Goal: Task Accomplishment & Management: Manage account settings

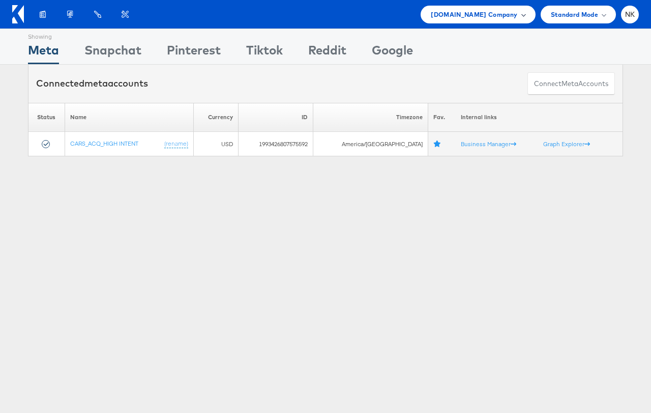
click at [461, 22] on div "Cars.com Company" at bounding box center [478, 15] width 114 height 18
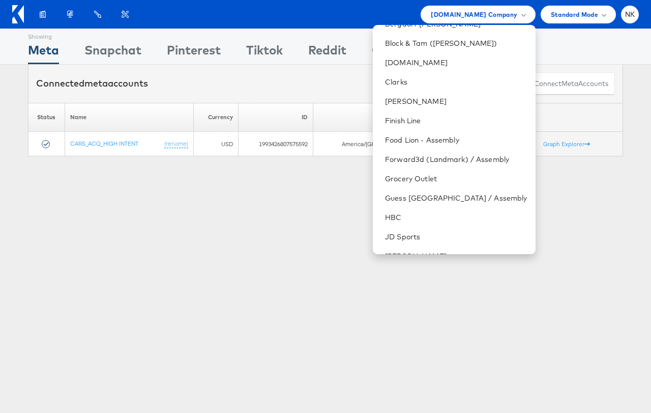
scroll to position [225, 0]
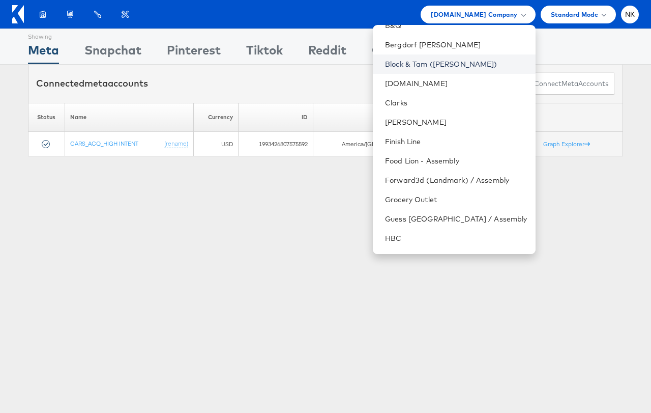
click at [429, 69] on link "Block & Tam ([PERSON_NAME])" at bounding box center [456, 64] width 142 height 10
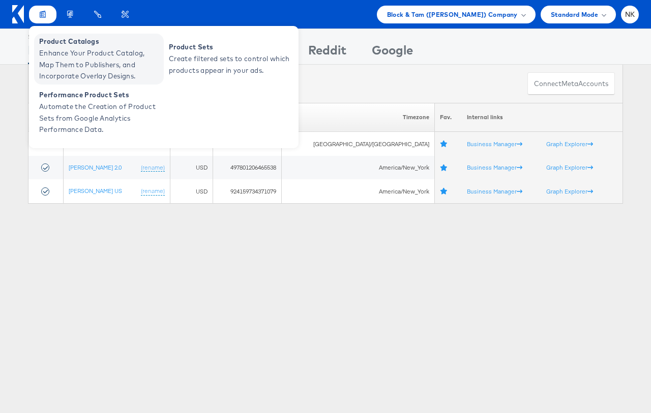
click at [62, 53] on span "Enhance Your Product Catalog, Map Them to Publishers, and Incorporate Overlay D…" at bounding box center [100, 64] width 122 height 35
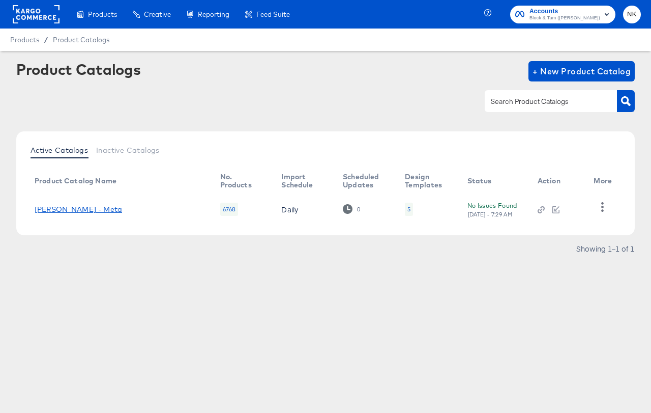
click at [110, 210] on link "Veronica Beard - Meta" at bounding box center [78, 209] width 87 height 8
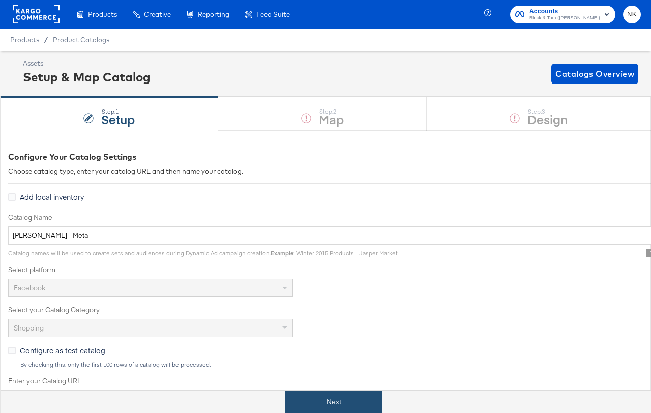
click at [341, 404] on button "Next" at bounding box center [333, 401] width 97 height 23
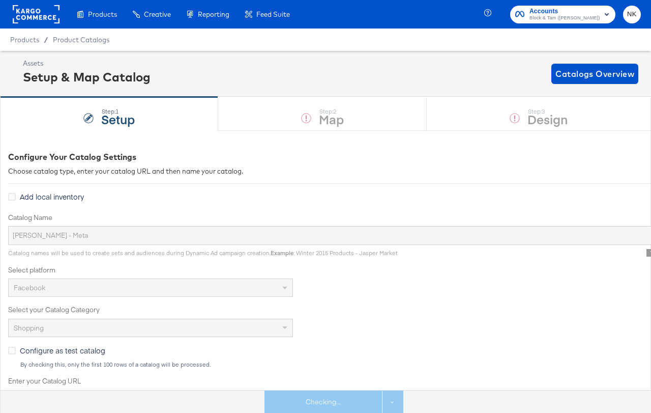
scroll to position [1, 0]
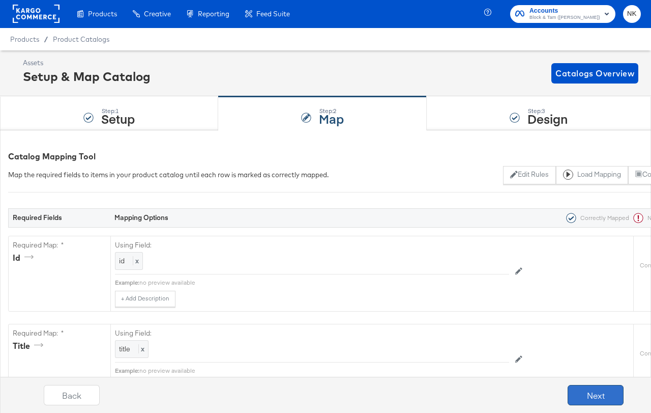
click at [586, 396] on button "Next" at bounding box center [596, 395] width 56 height 20
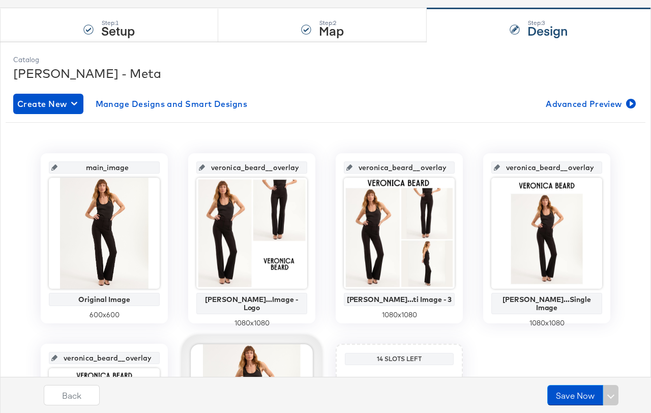
scroll to position [0, 0]
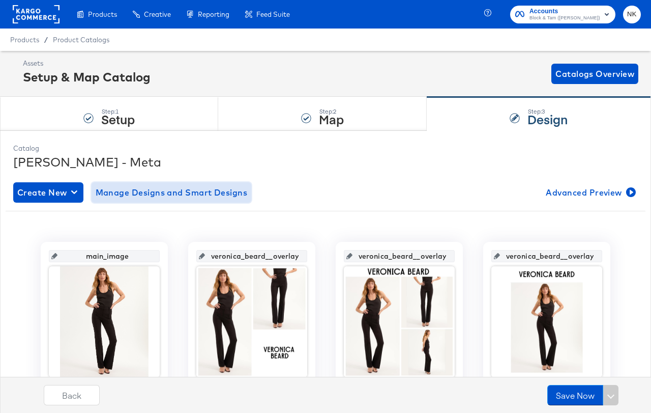
click at [106, 198] on span "Manage Designs and Smart Designs" at bounding box center [172, 192] width 152 height 14
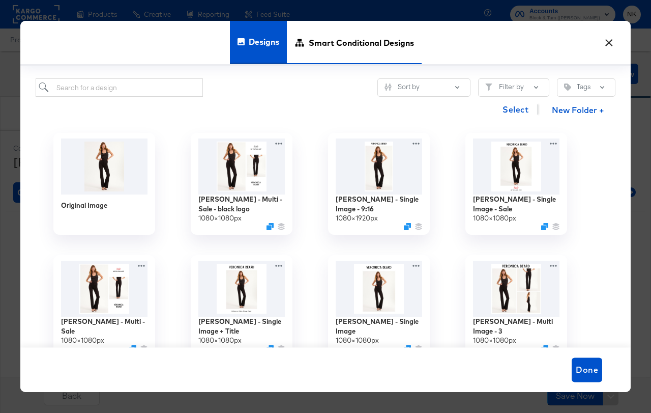
click at [334, 47] on span "Smart Conditional Designs" at bounding box center [361, 42] width 105 height 45
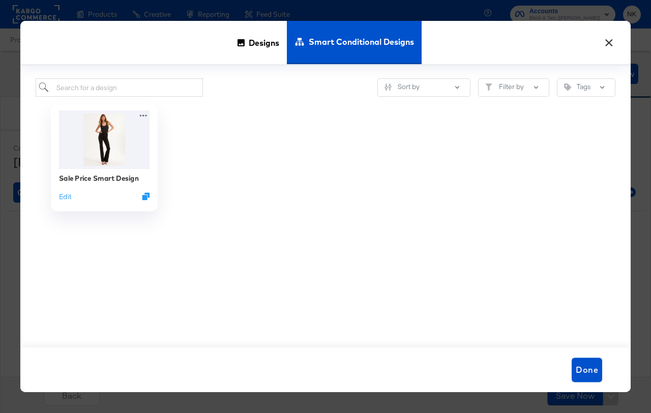
click at [86, 191] on div "Edit" at bounding box center [104, 196] width 91 height 10
click at [89, 168] on img at bounding box center [104, 139] width 91 height 58
click at [66, 195] on button "Edit" at bounding box center [65, 196] width 12 height 10
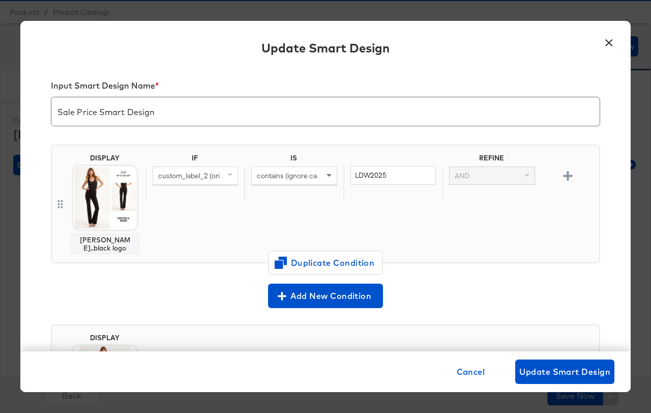
scroll to position [5, 0]
click at [605, 41] on button "×" at bounding box center [609, 40] width 18 height 18
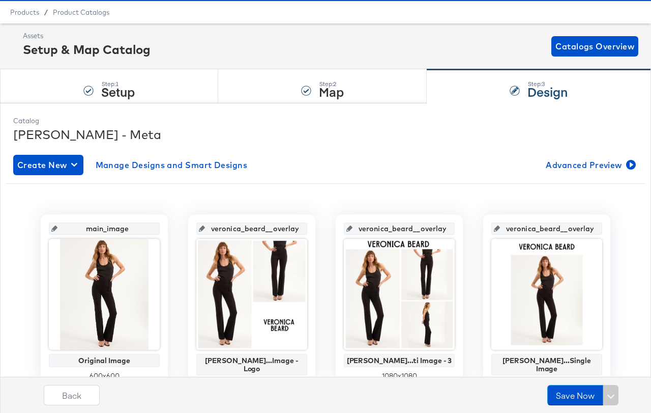
scroll to position [55, 0]
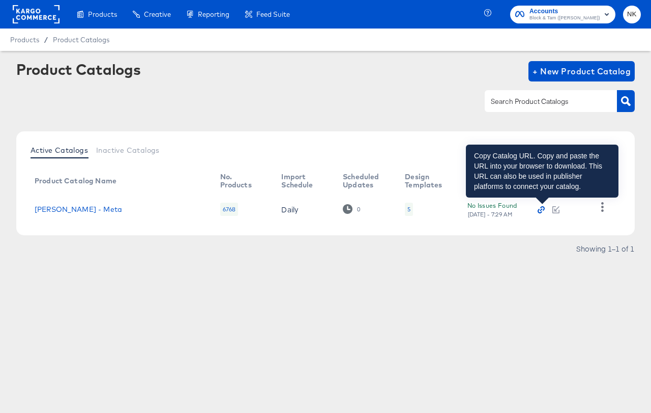
click at [541, 212] on icon "button" at bounding box center [540, 211] width 5 height 5
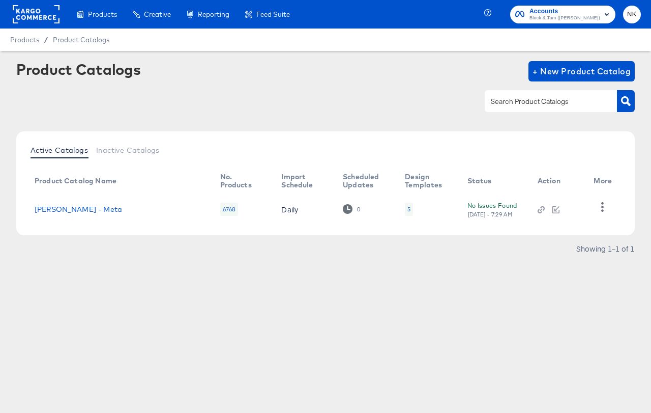
click at [48, 17] on rect at bounding box center [36, 14] width 47 height 18
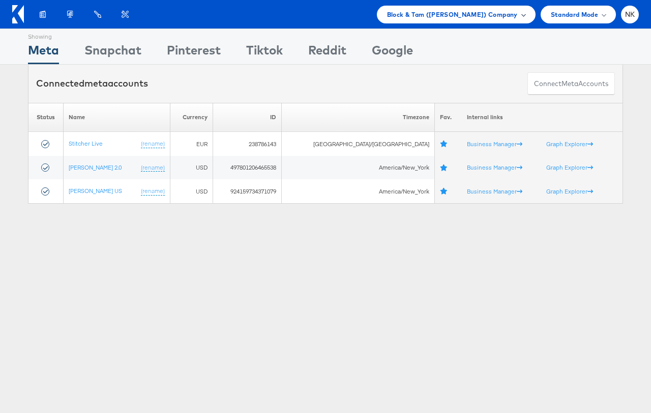
click at [453, 11] on span "Block & Tam ([PERSON_NAME]) Company" at bounding box center [452, 14] width 131 height 11
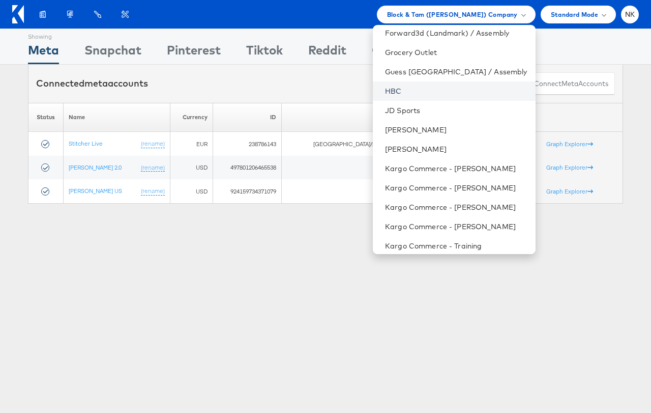
scroll to position [396, 0]
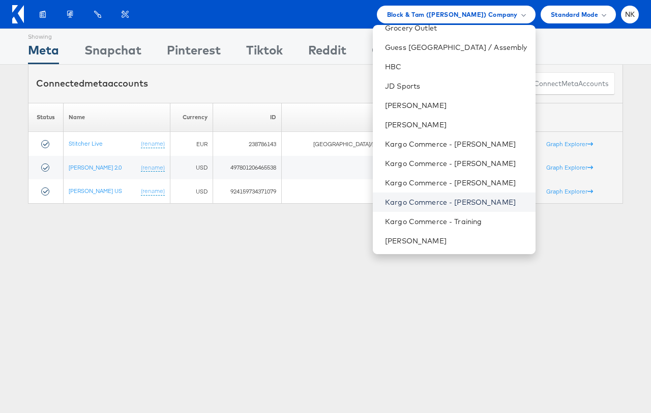
click at [443, 197] on link "Kargo Commerce - [PERSON_NAME]" at bounding box center [456, 202] width 142 height 10
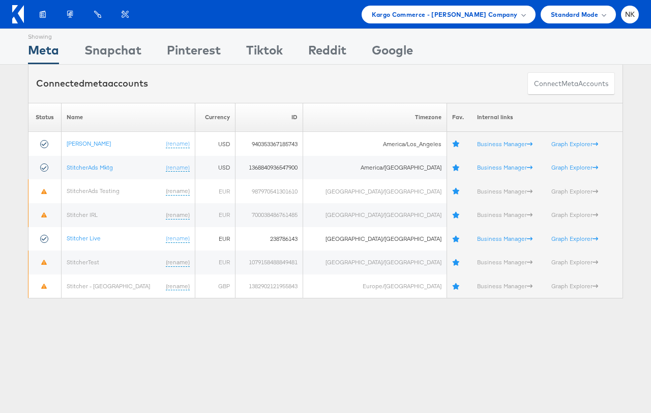
click at [21, 19] on icon at bounding box center [21, 14] width 6 height 18
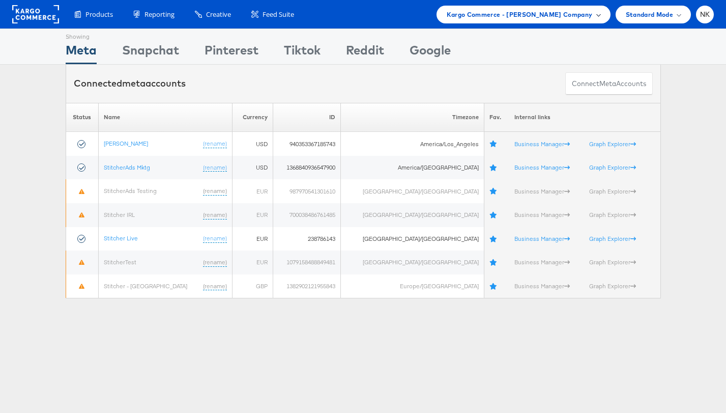
click at [571, 13] on span "Kargo Commerce - [PERSON_NAME] Company" at bounding box center [520, 14] width 146 height 11
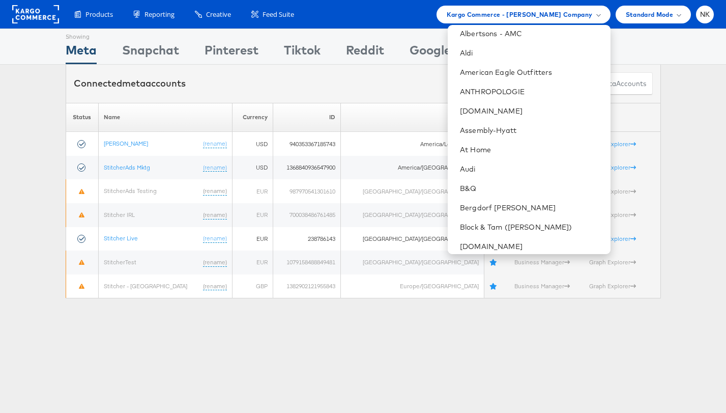
scroll to position [223, 0]
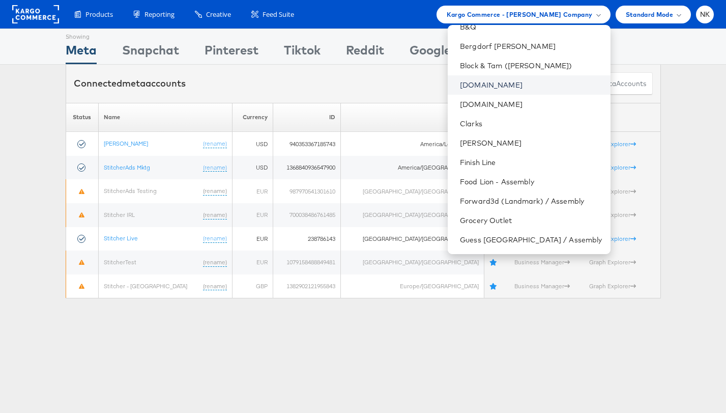
click at [508, 89] on link "Cars.com" at bounding box center [531, 85] width 142 height 10
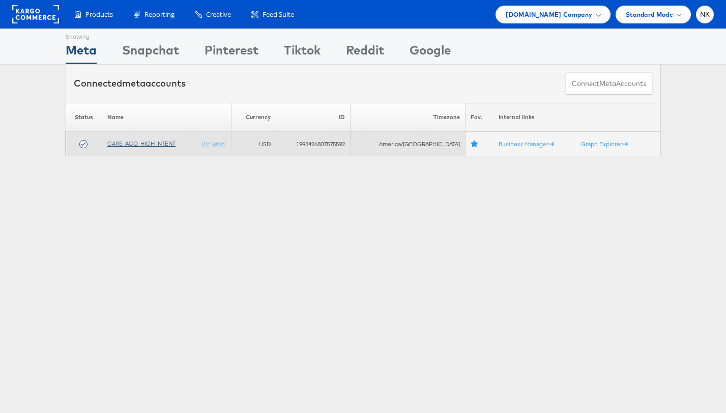
click at [158, 142] on link "CARS_ACQ_HIGH INTENT" at bounding box center [141, 143] width 68 height 8
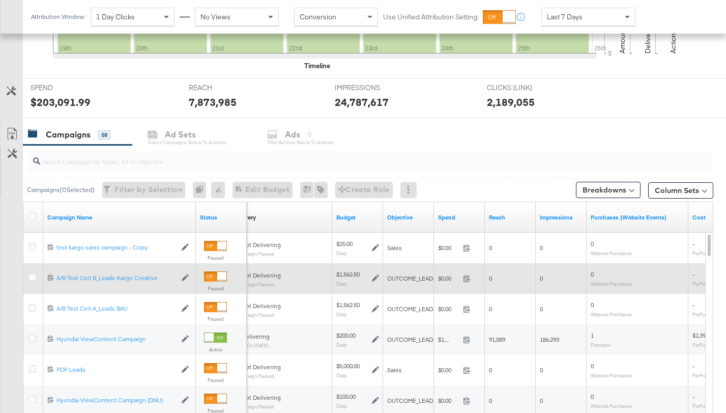
scroll to position [341, 0]
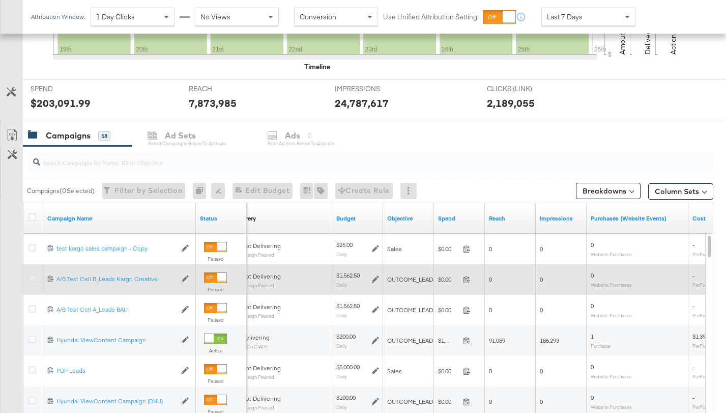
click at [33, 276] on icon at bounding box center [32, 278] width 8 height 8
click at [0, 0] on input "checkbox" at bounding box center [0, 0] width 0 height 0
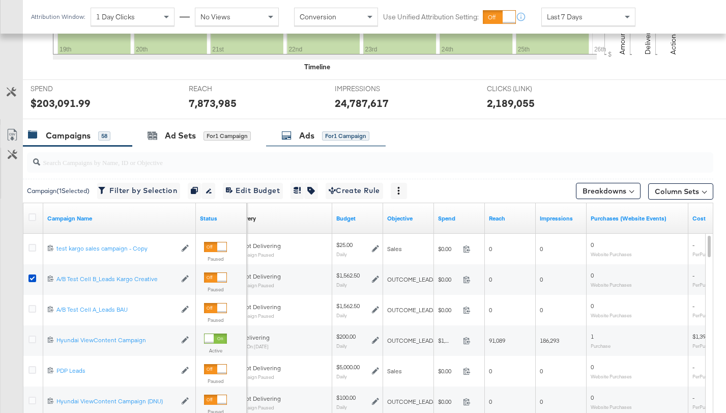
click at [305, 142] on div "Ads for 1 Campaign" at bounding box center [326, 136] width 120 height 22
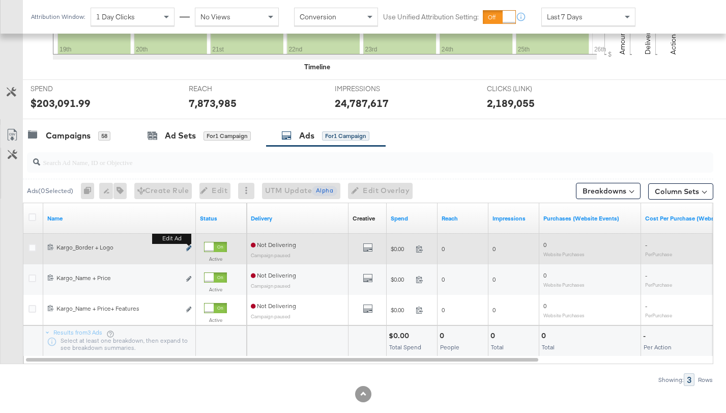
click at [190, 251] on icon "link" at bounding box center [188, 248] width 5 height 6
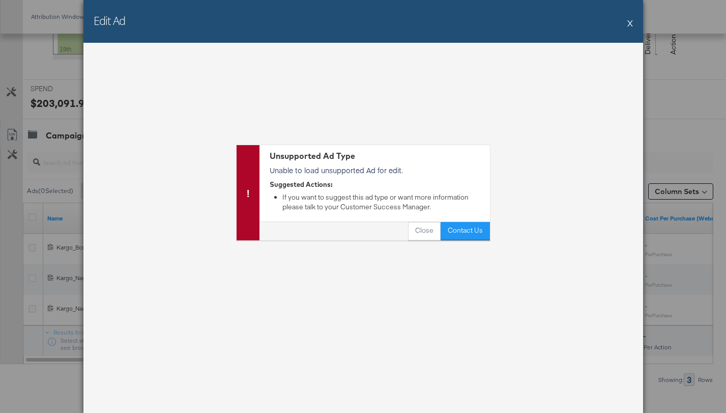
click at [634, 26] on div "Edit Ad X" at bounding box center [363, 21] width 560 height 43
click at [630, 25] on button "X" at bounding box center [630, 23] width 6 height 20
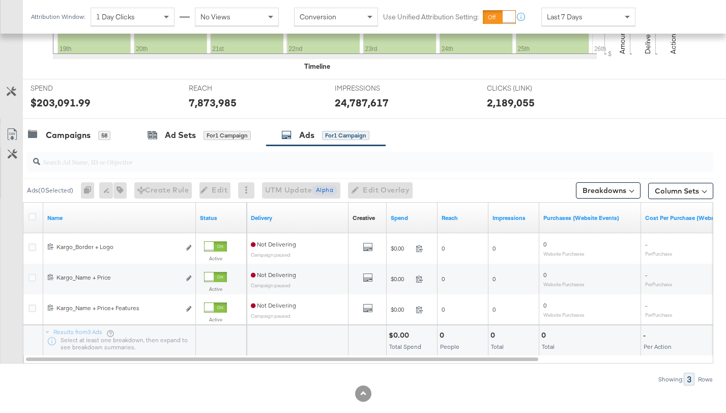
scroll to position [344, 0]
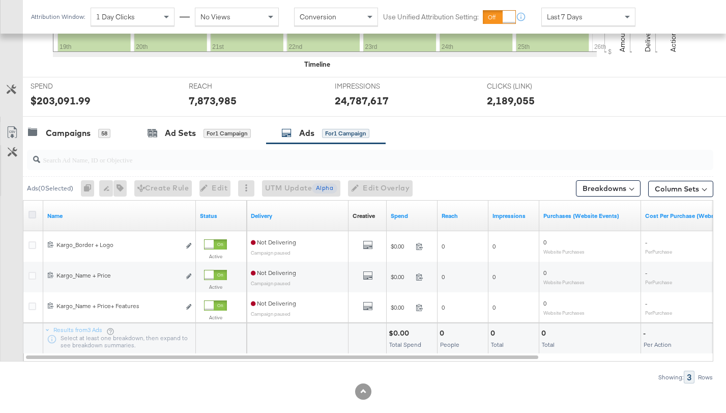
click at [34, 216] on icon at bounding box center [32, 215] width 8 height 8
click at [0, 0] on input "checkbox" at bounding box center [0, 0] width 0 height 0
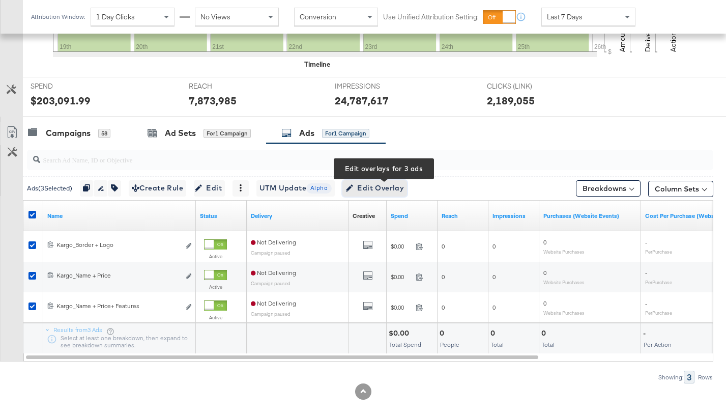
click at [390, 185] on span "Edit Overlay Edit overlays for 3 ads" at bounding box center [374, 188] width 58 height 13
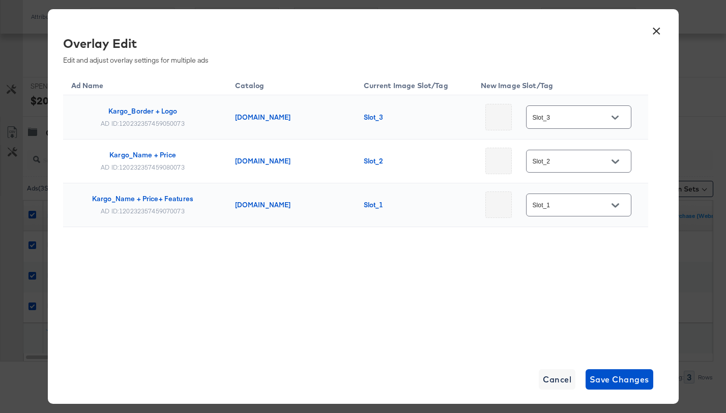
click at [653, 33] on button "×" at bounding box center [657, 28] width 18 height 18
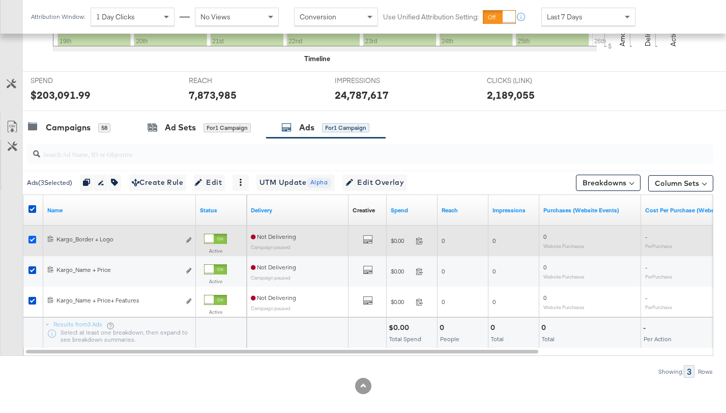
click at [35, 240] on icon at bounding box center [32, 240] width 8 height 8
click at [0, 0] on input "checkbox" at bounding box center [0, 0] width 0 height 0
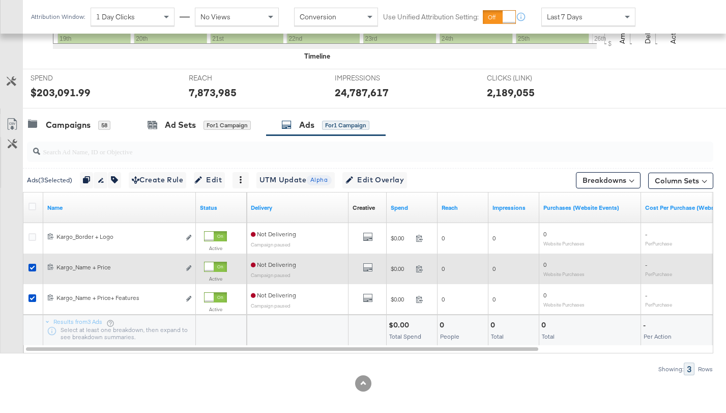
scroll to position [353, 0]
click at [34, 264] on icon at bounding box center [32, 266] width 8 height 8
click at [0, 0] on input "checkbox" at bounding box center [0, 0] width 0 height 0
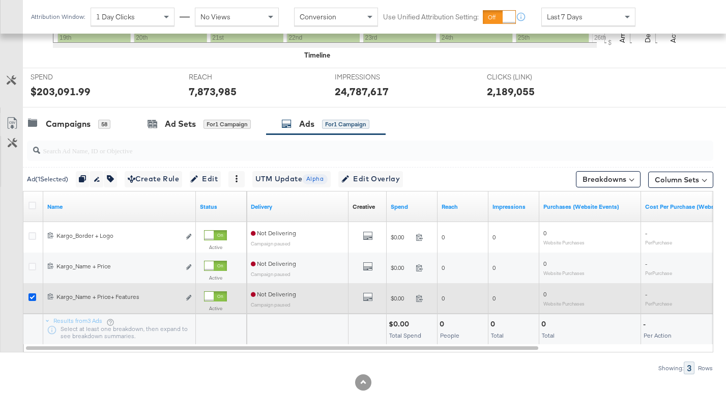
click at [31, 295] on icon at bounding box center [32, 297] width 8 height 8
click at [0, 0] on input "checkbox" at bounding box center [0, 0] width 0 height 0
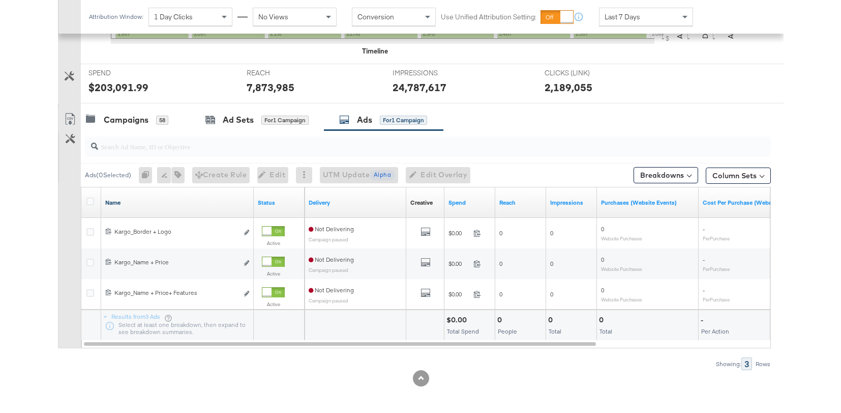
scroll to position [358, 0]
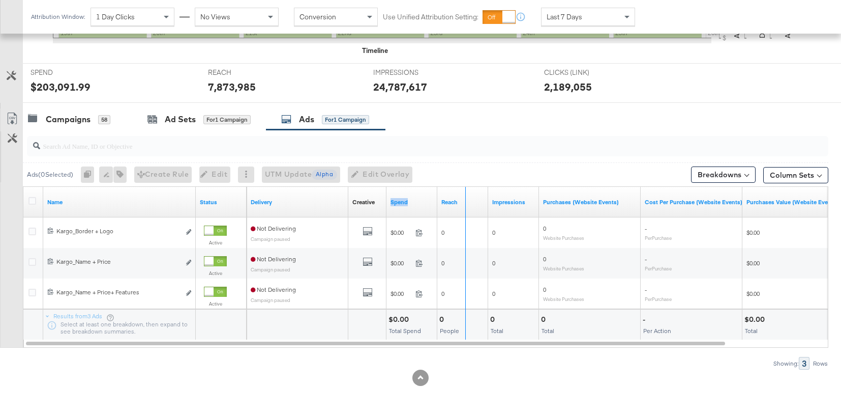
drag, startPoint x: 435, startPoint y: 192, endPoint x: 464, endPoint y: 194, distance: 28.5
click at [464, 194] on div "Delivery Creative Sorting Unavailable Spend Reach Impressions Purchases (Websit…" at bounding box center [596, 202] width 699 height 31
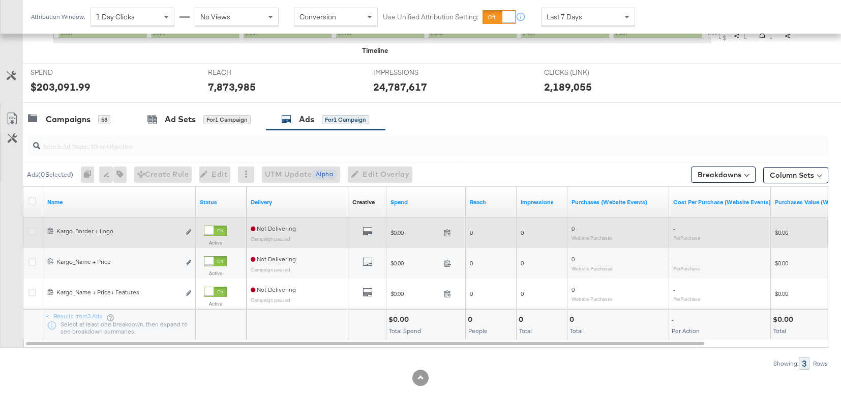
click at [33, 231] on icon at bounding box center [32, 231] width 8 height 8
click at [0, 0] on input "checkbox" at bounding box center [0, 0] width 0 height 0
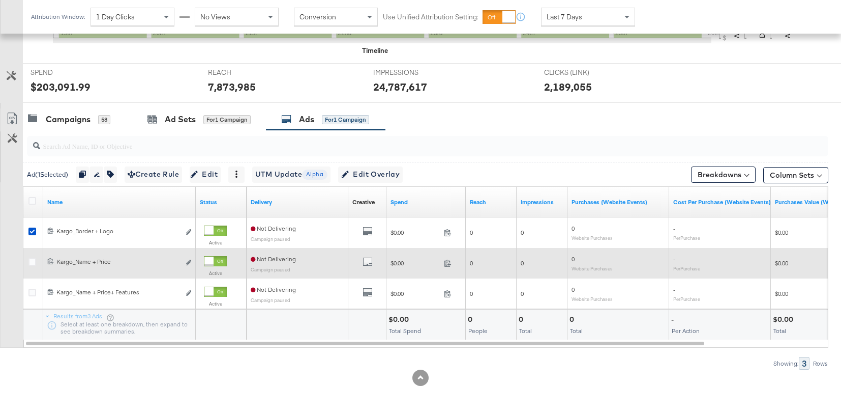
drag, startPoint x: 32, startPoint y: 257, endPoint x: 34, endPoint y: 266, distance: 8.9
click at [32, 258] on icon at bounding box center [32, 262] width 8 height 8
click at [0, 0] on input "checkbox" at bounding box center [0, 0] width 0 height 0
drag, startPoint x: 29, startPoint y: 294, endPoint x: 103, endPoint y: 270, distance: 77.7
click at [30, 294] on icon at bounding box center [32, 292] width 8 height 8
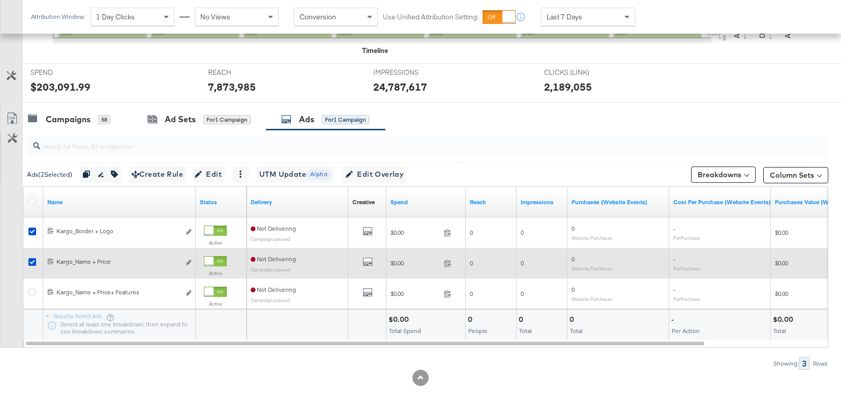
click at [0, 0] on input "checkbox" at bounding box center [0, 0] width 0 height 0
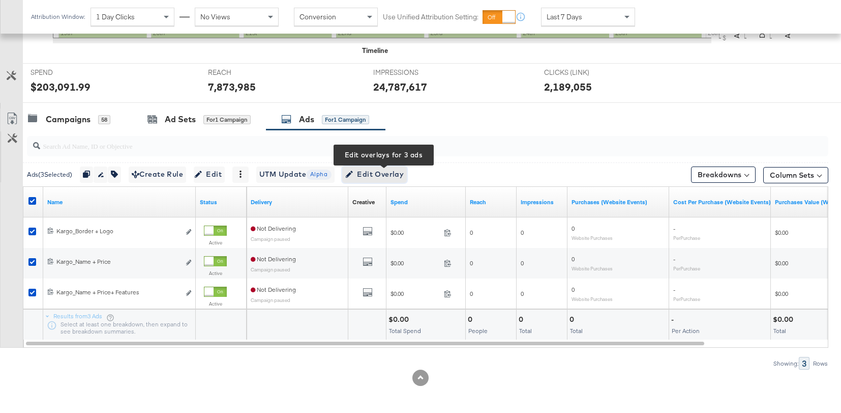
click at [367, 172] on span "Edit Overlay Edit overlays for 3 ads" at bounding box center [374, 174] width 58 height 13
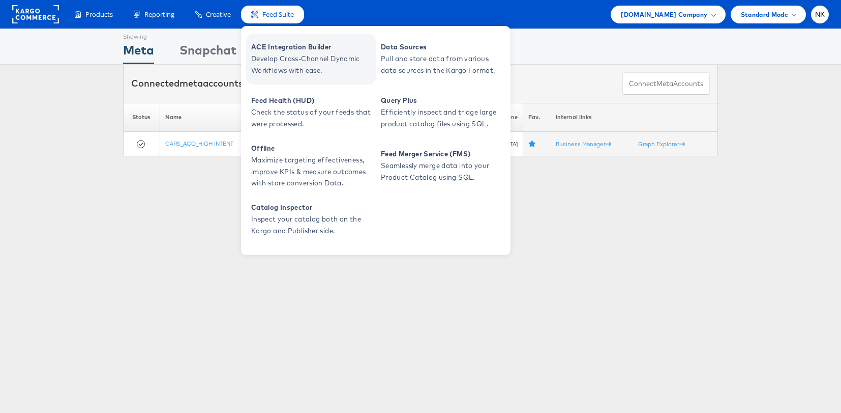
click at [267, 49] on span "ACE Integration Builder" at bounding box center [312, 47] width 122 height 12
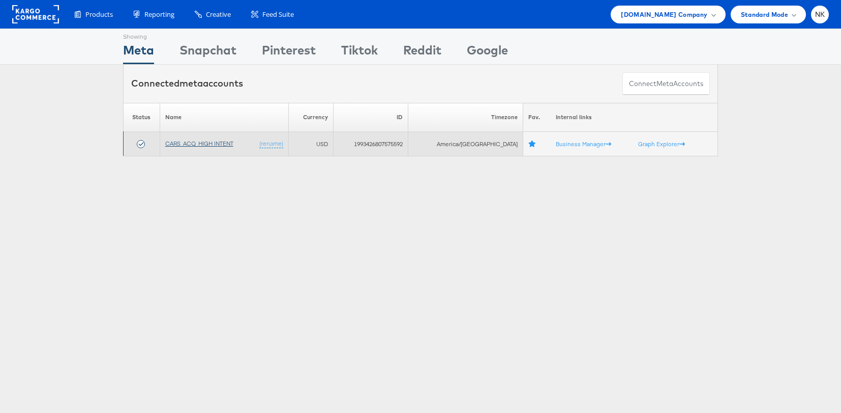
click at [181, 145] on link "CARS_ACQ_HIGH INTENT" at bounding box center [199, 143] width 68 height 8
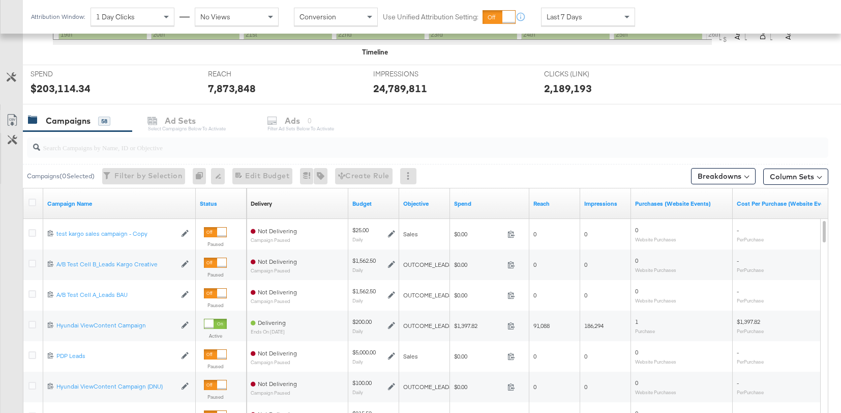
scroll to position [419, 0]
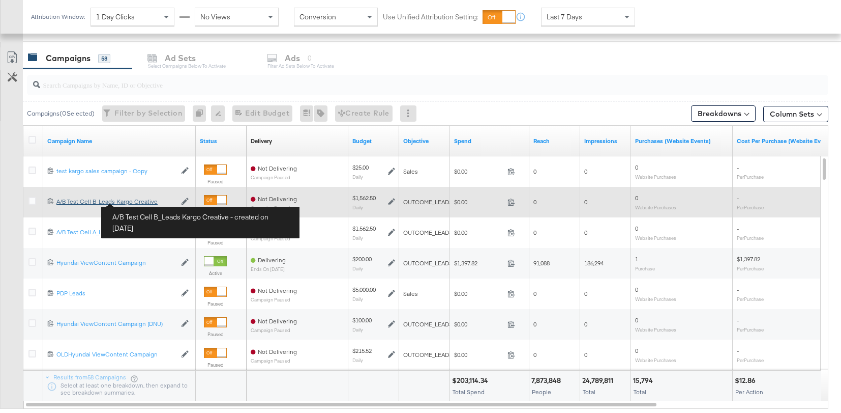
click at [139, 201] on div "A/B Test Cell B_Leads Kargo Creative A/B Test Cell B_Leads Kargo Creative" at bounding box center [116, 201] width 120 height 8
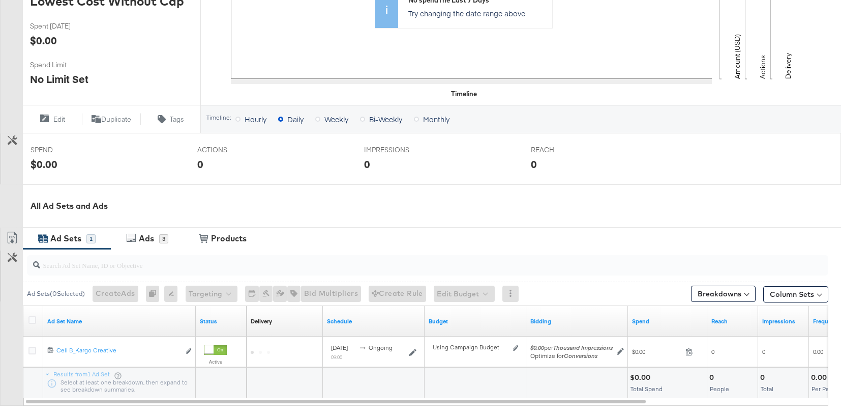
scroll to position [364, 0]
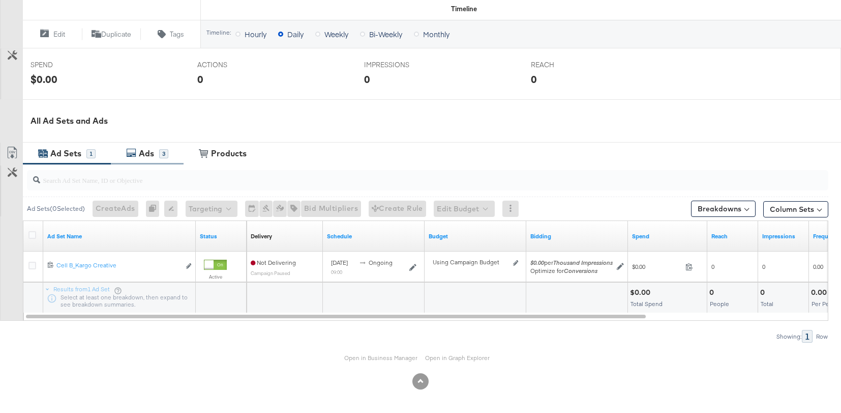
click at [134, 155] on icon at bounding box center [131, 153] width 10 height 10
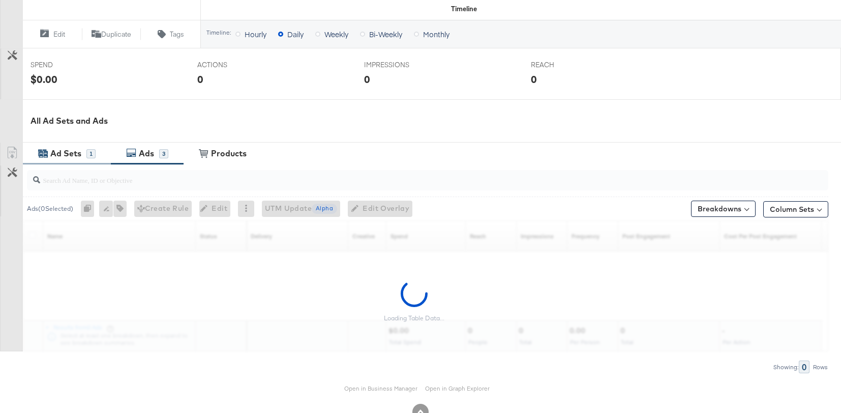
click at [70, 160] on div "Ad Sets 1" at bounding box center [67, 153] width 88 height 22
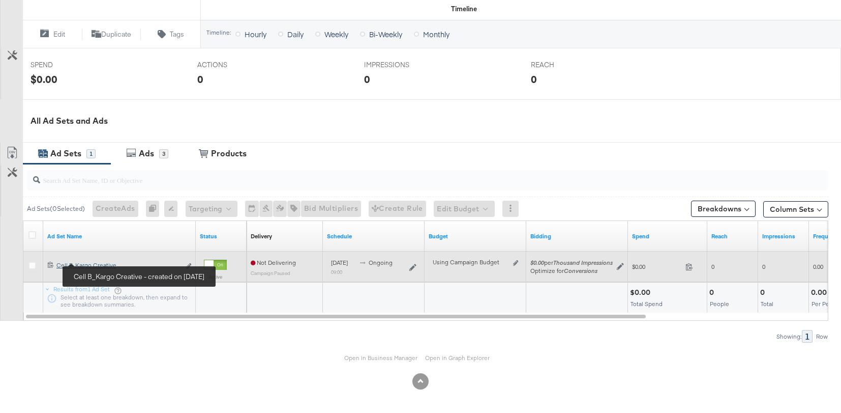
click at [95, 261] on div "Cell B_Kargo Creative Cell B_Kargo Creative" at bounding box center [118, 265] width 124 height 8
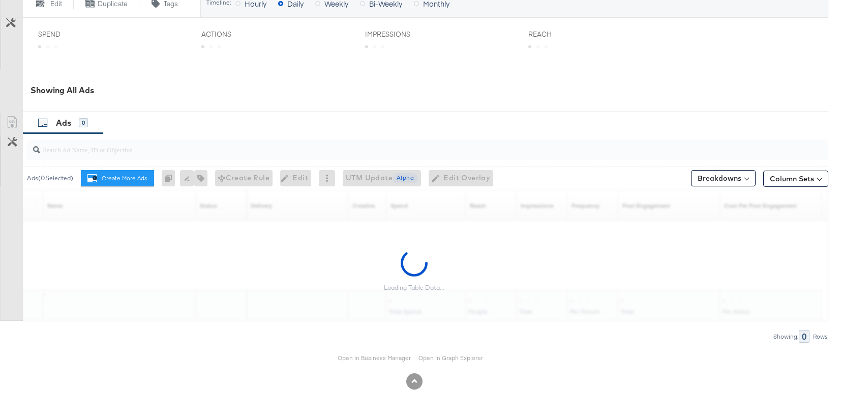
scroll to position [453, 0]
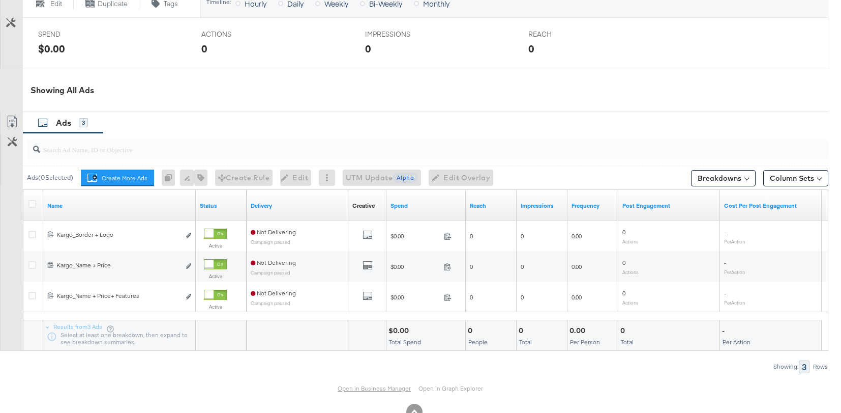
click at [368, 386] on link "Open in Business Manager" at bounding box center [374, 388] width 73 height 8
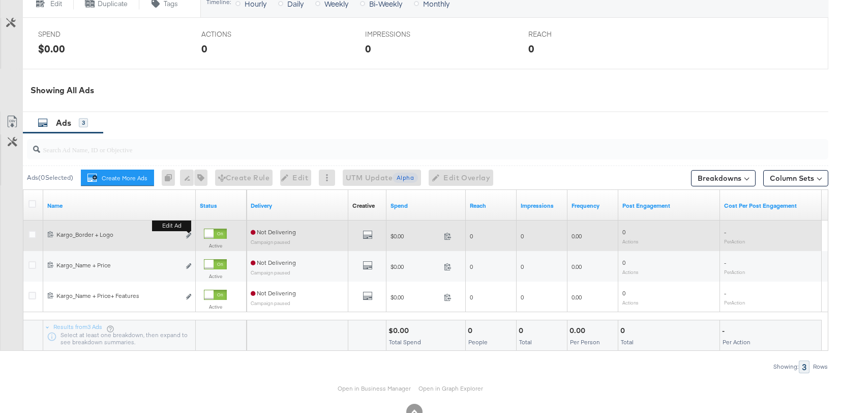
click at [186, 239] on button "Edit ad" at bounding box center [189, 235] width 6 height 11
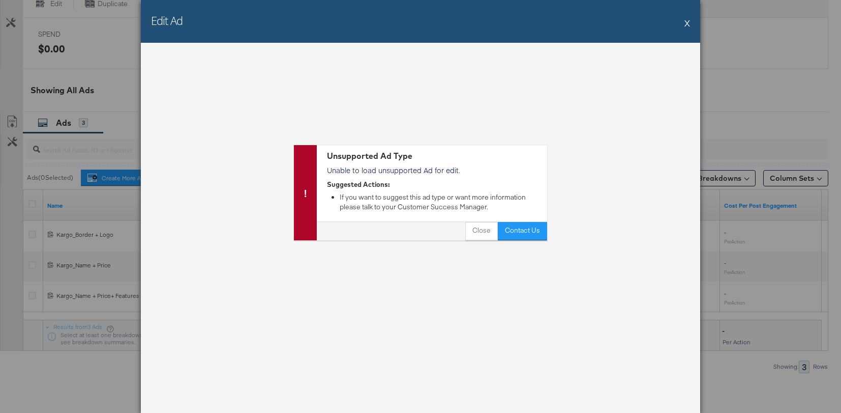
click at [687, 26] on button "X" at bounding box center [688, 23] width 6 height 20
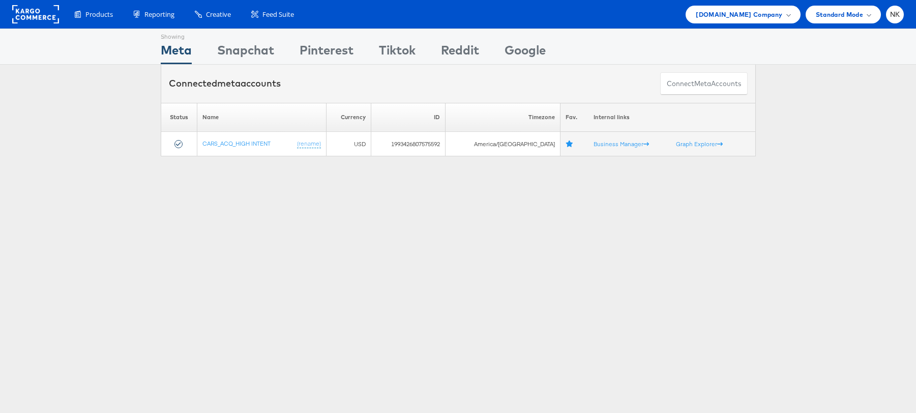
drag, startPoint x: 237, startPoint y: 189, endPoint x: 175, endPoint y: 131, distance: 84.9
click at [234, 187] on div "Showing Meta Showing [GEOGRAPHIC_DATA] Showing Pinterest Showing Tiktok Showing…" at bounding box center [458, 282] width 916 height 509
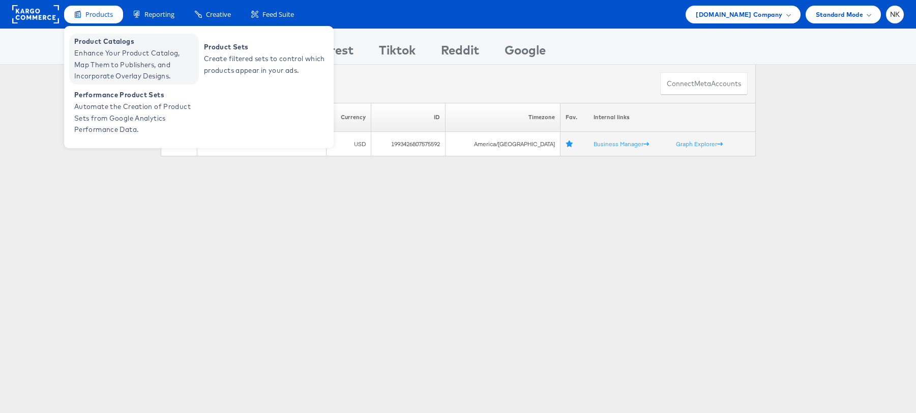
click at [100, 47] on span "Enhance Your Product Catalog, Map Them to Publishers, and Incorporate Overlay D…" at bounding box center [135, 64] width 122 height 35
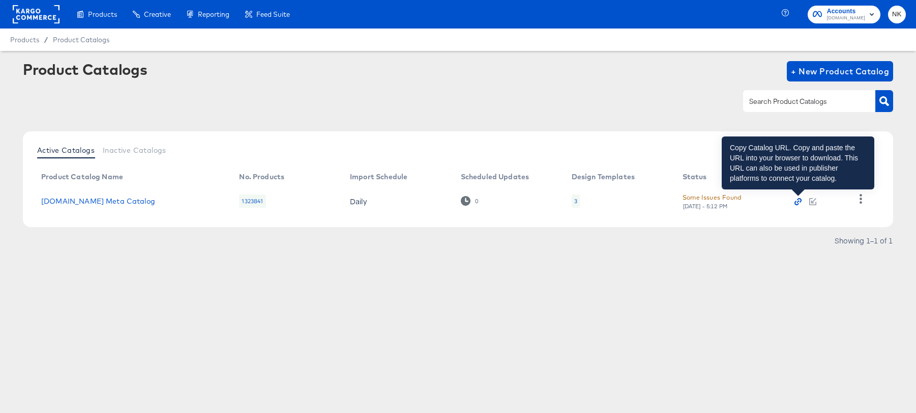
click at [795, 201] on icon "button" at bounding box center [798, 201] width 7 height 7
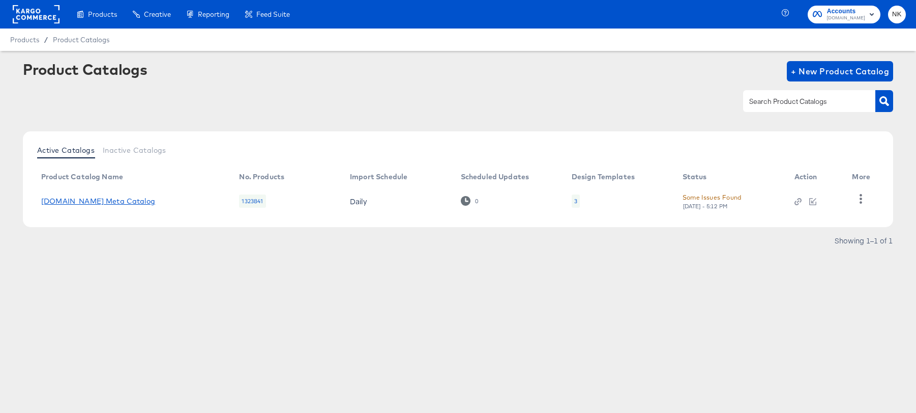
click at [115, 197] on link "[DOMAIN_NAME] Meta Catalog" at bounding box center [98, 201] width 114 height 8
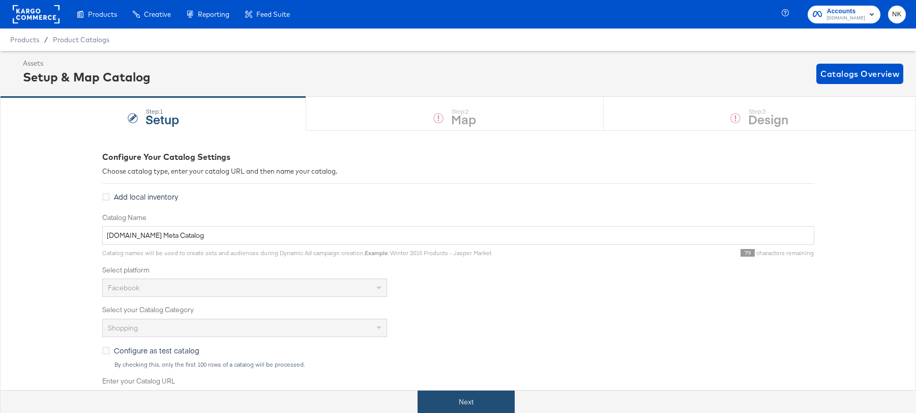
click at [463, 393] on button "Next" at bounding box center [466, 401] width 97 height 23
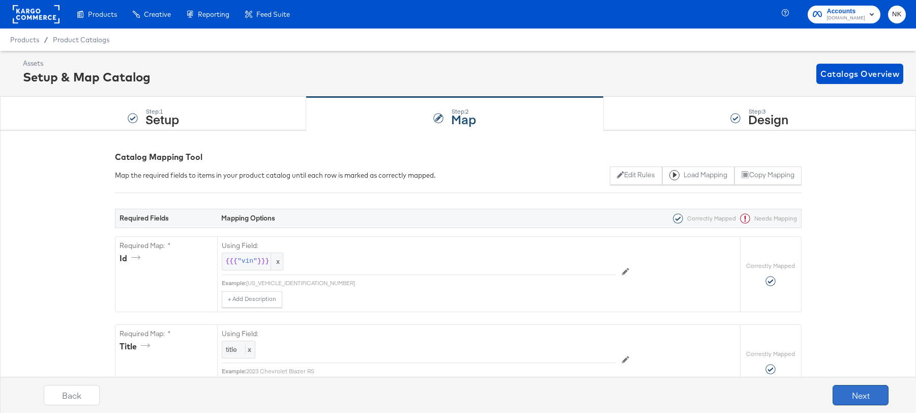
click at [871, 386] on button "Next" at bounding box center [861, 395] width 56 height 20
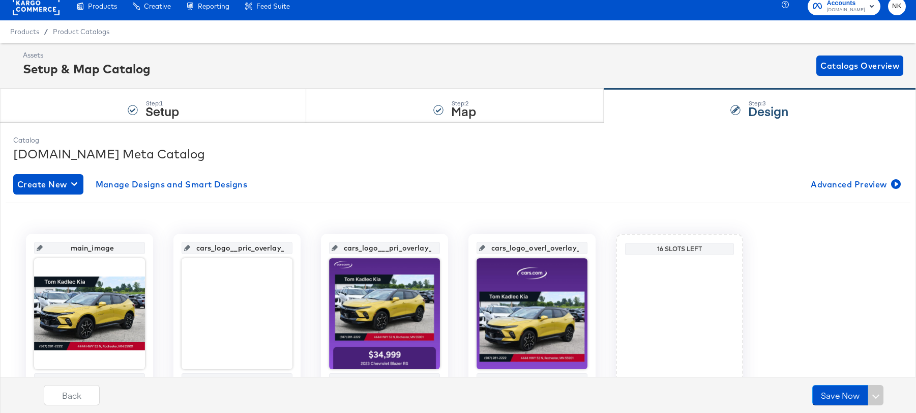
scroll to position [9, 0]
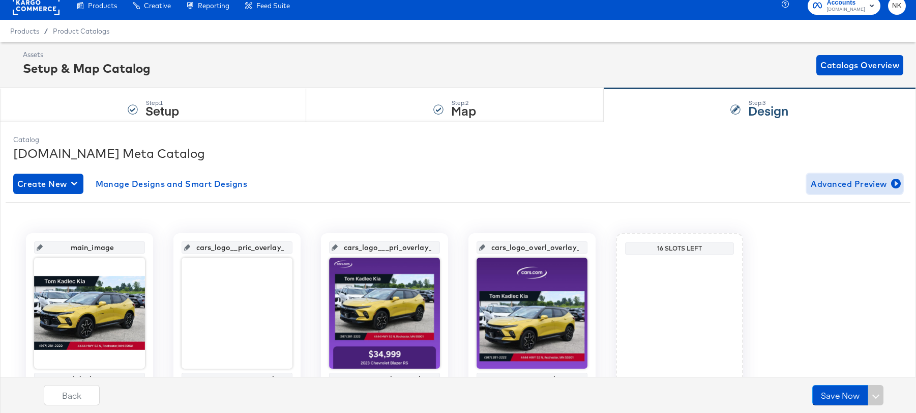
click at [828, 188] on span "Advanced Preview" at bounding box center [855, 184] width 88 height 14
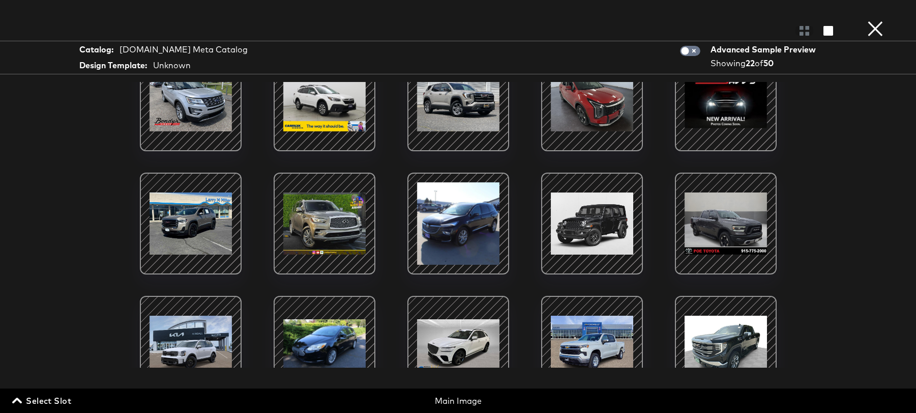
scroll to position [350, 0]
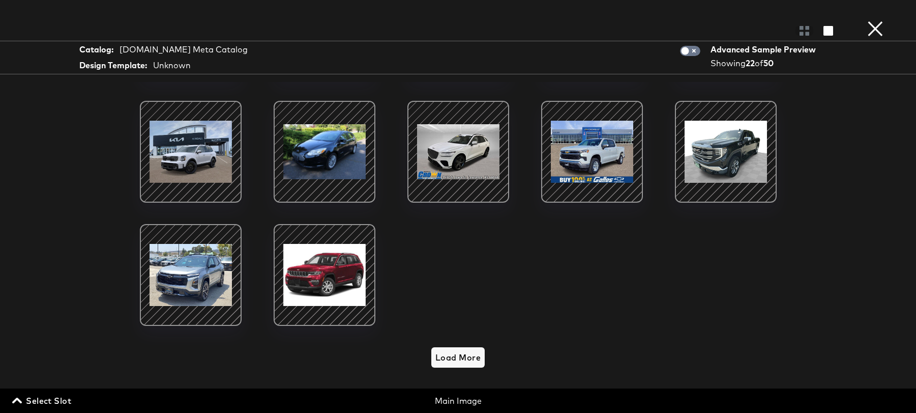
click at [880, 20] on button "×" at bounding box center [875, 10] width 20 height 20
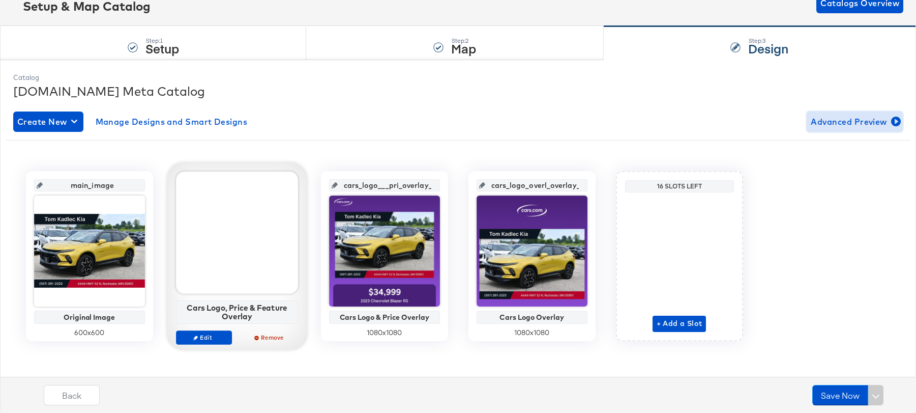
scroll to position [73, 0]
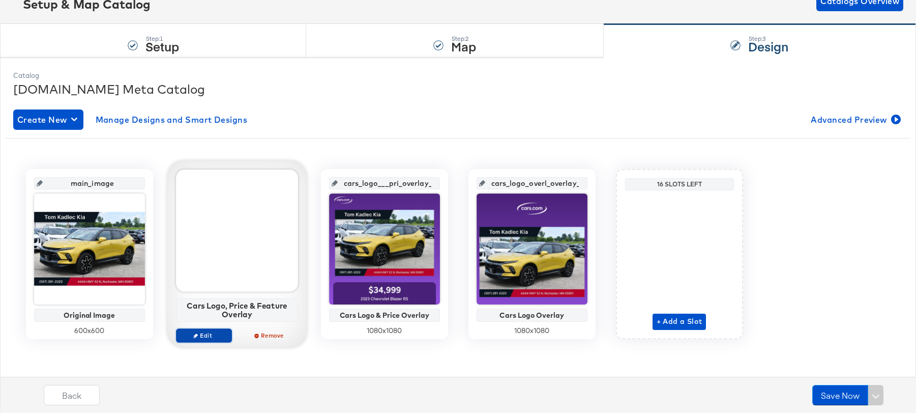
click at [217, 333] on span "Edit" at bounding box center [203, 335] width 47 height 8
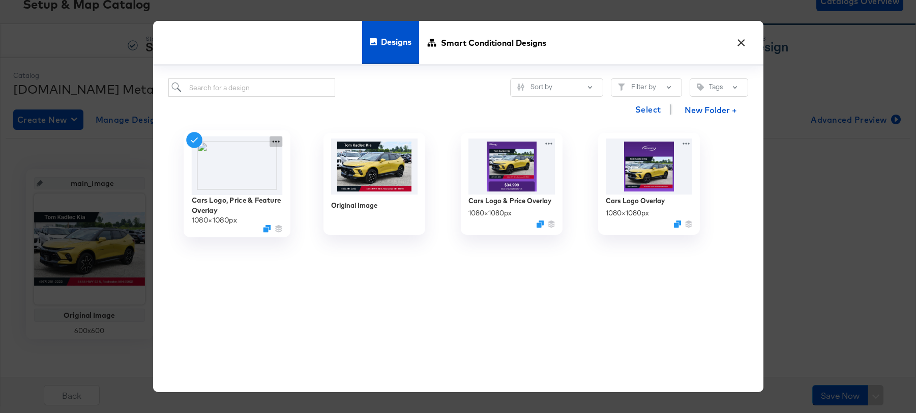
click at [272, 142] on icon at bounding box center [276, 141] width 13 height 11
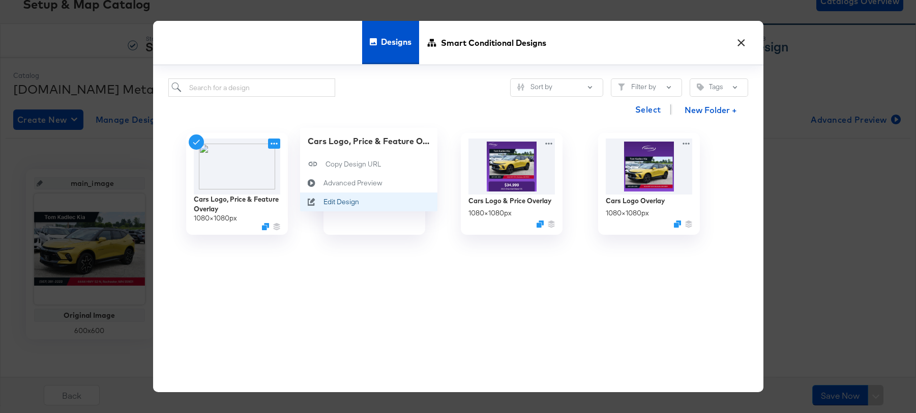
click at [323, 201] on div "Edit Design Edit Design" at bounding box center [323, 201] width 0 height 0
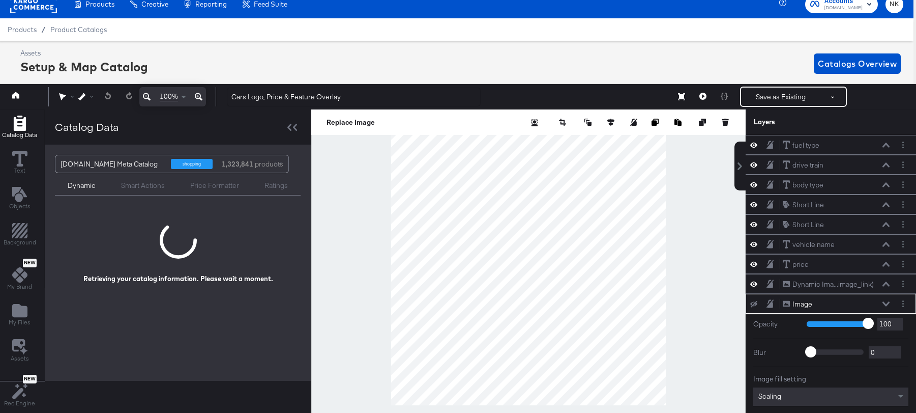
scroll to position [56, 0]
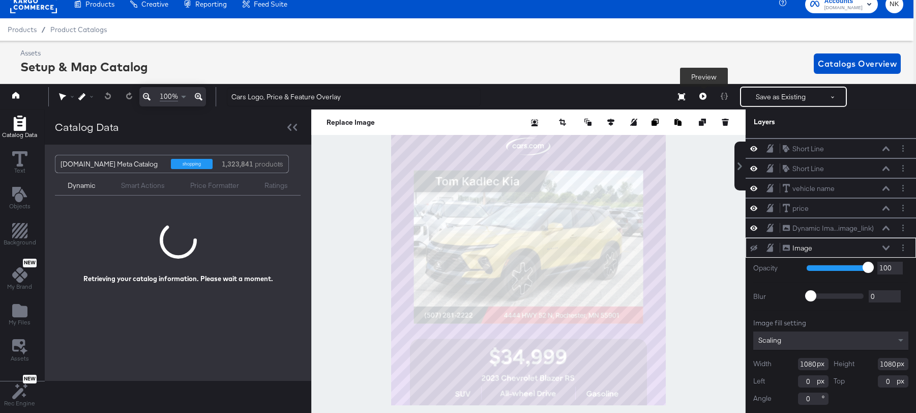
click at [705, 94] on icon at bounding box center [702, 96] width 7 height 7
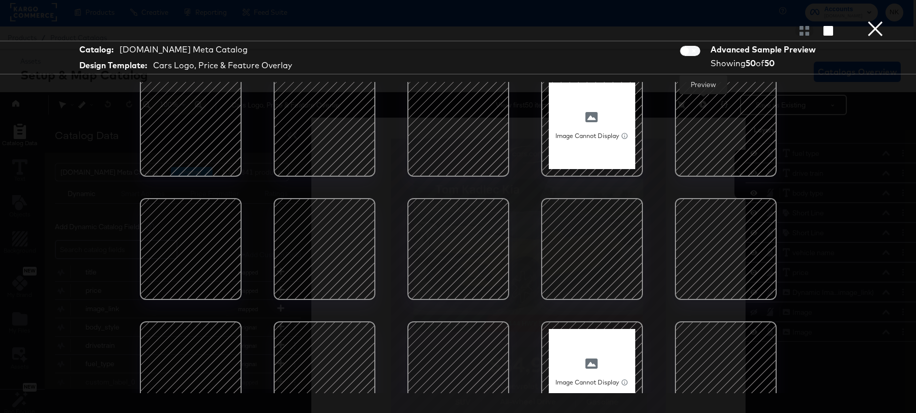
scroll to position [0, 0]
